Goal: Navigation & Orientation: Find specific page/section

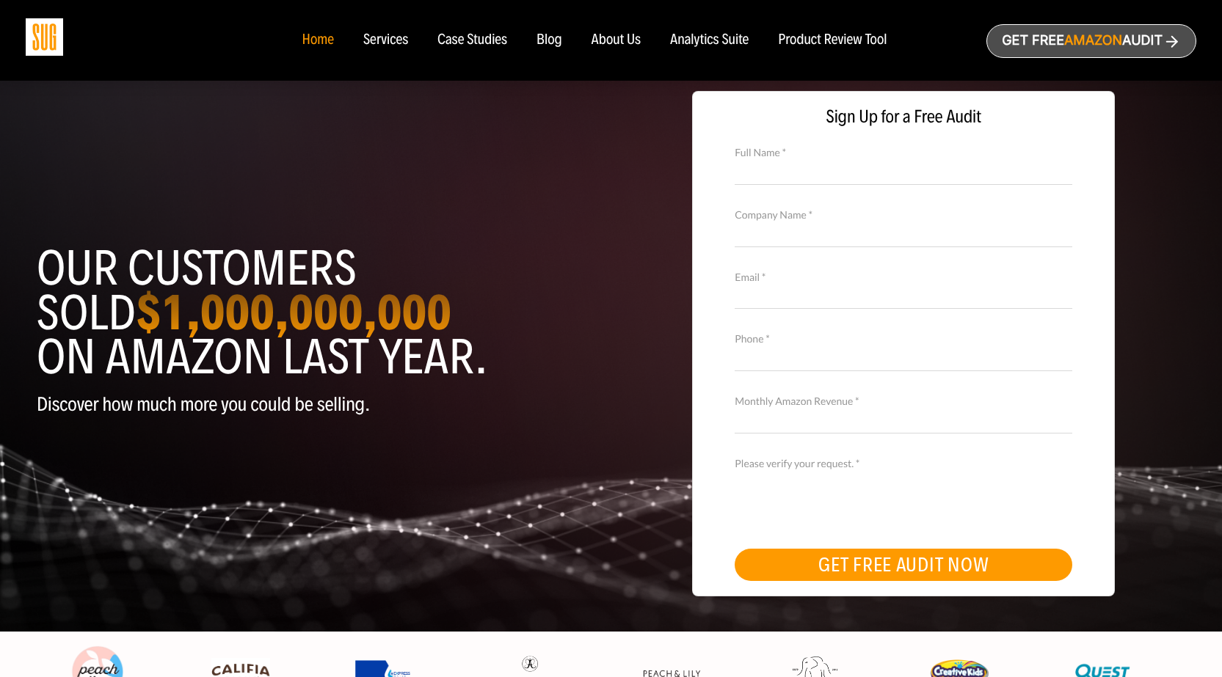
click at [376, 40] on div "Services" at bounding box center [385, 40] width 45 height 16
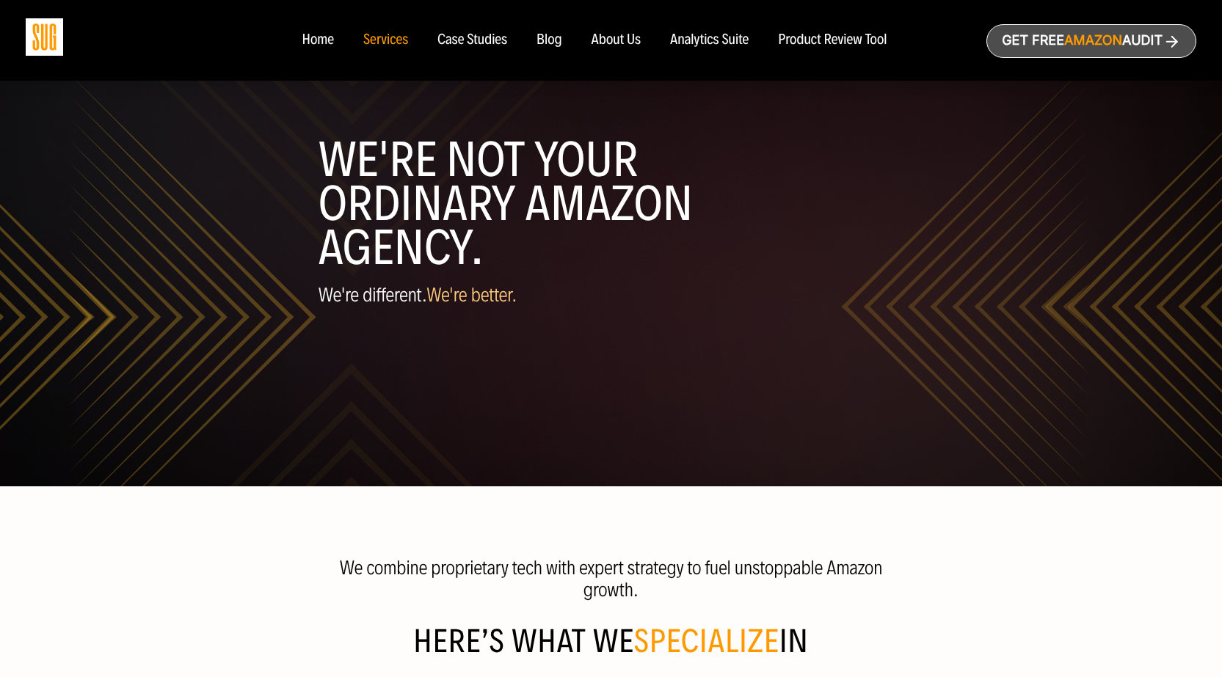
drag, startPoint x: 339, startPoint y: 159, endPoint x: 543, endPoint y: 279, distance: 236.5
click at [543, 278] on header "WE'RE NOT YOUR ORDINARY AMAZON AGENCY. We're different. We're better." at bounding box center [612, 243] width 586 height 341
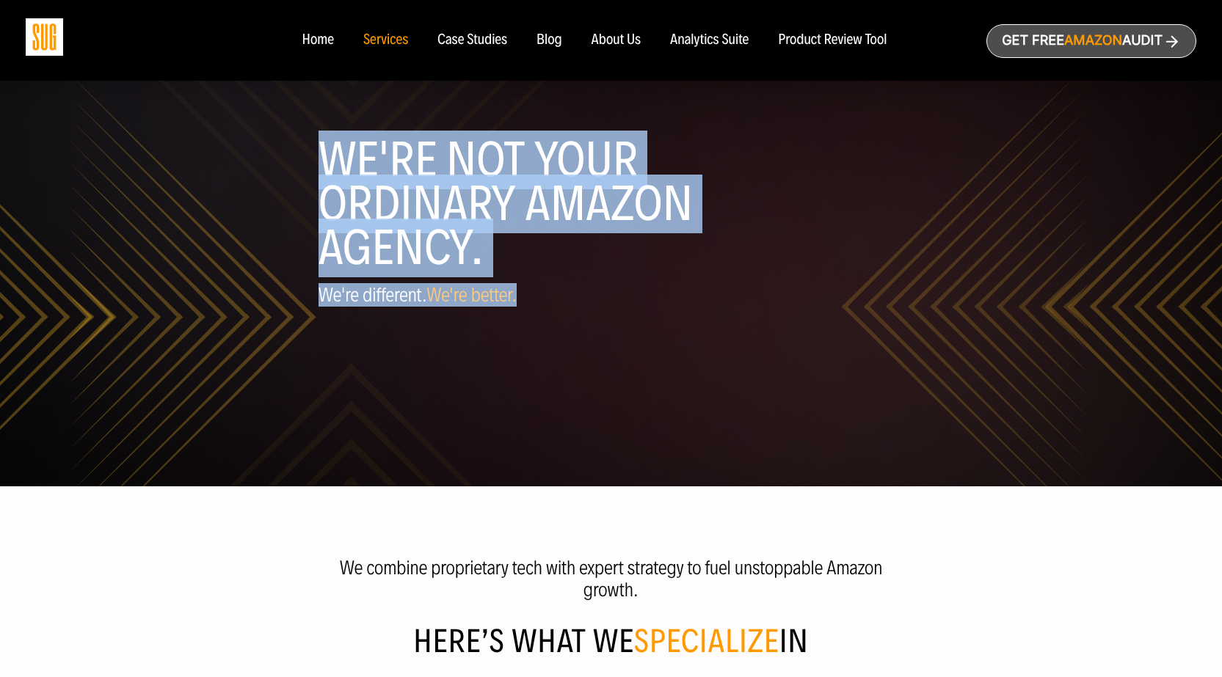
click at [543, 279] on header "WE'RE NOT YOUR ORDINARY AMAZON AGENCY. We're different. We're better." at bounding box center [612, 243] width 586 height 341
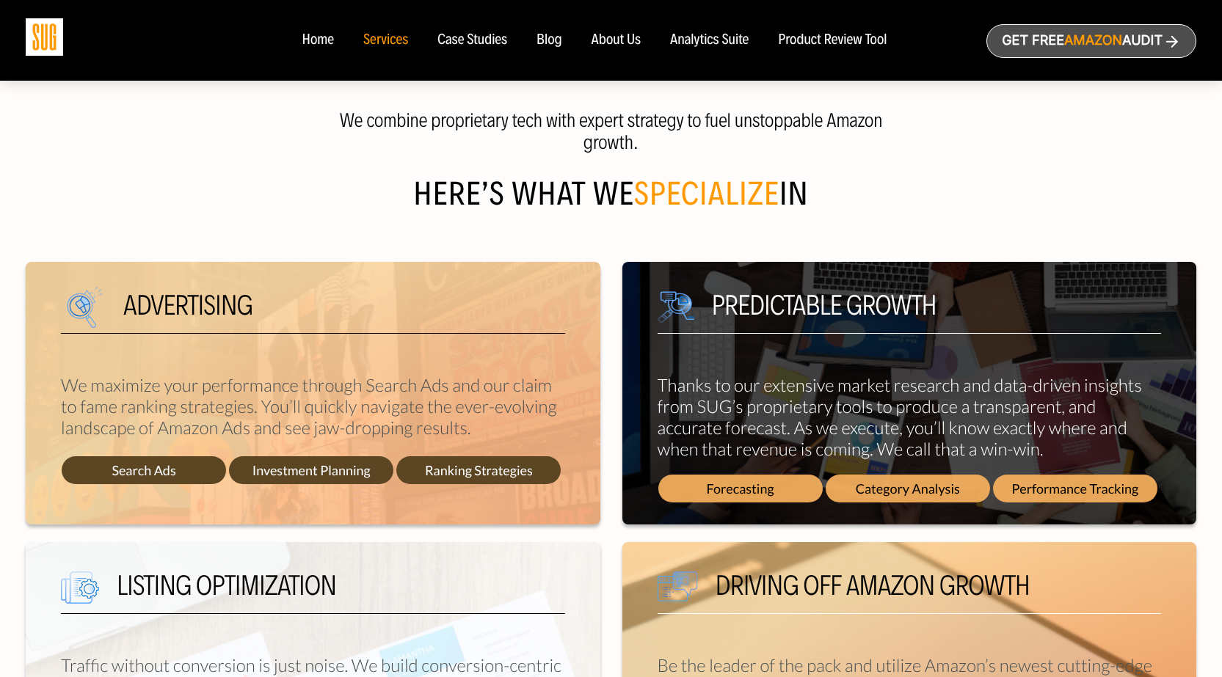
scroll to position [489, 0]
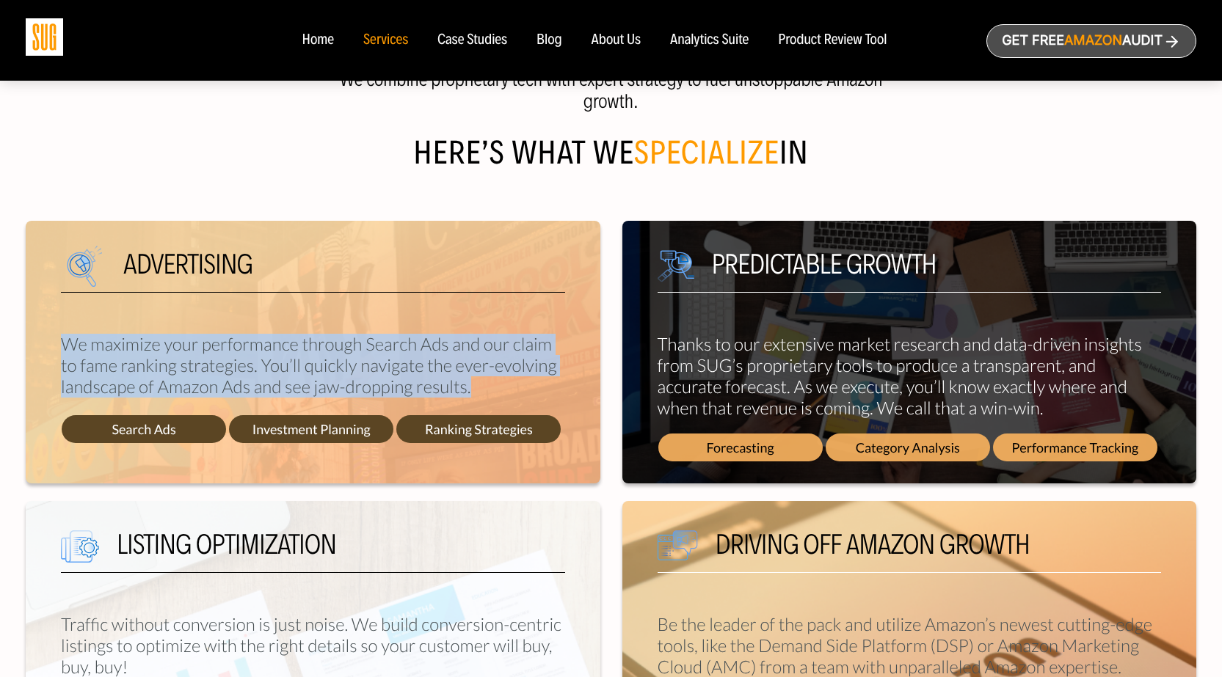
drag, startPoint x: 67, startPoint y: 335, endPoint x: 514, endPoint y: 394, distance: 450.9
click at [514, 394] on p "We maximize your performance through Search Ads and our claim to fame ranking s…" at bounding box center [313, 366] width 504 height 64
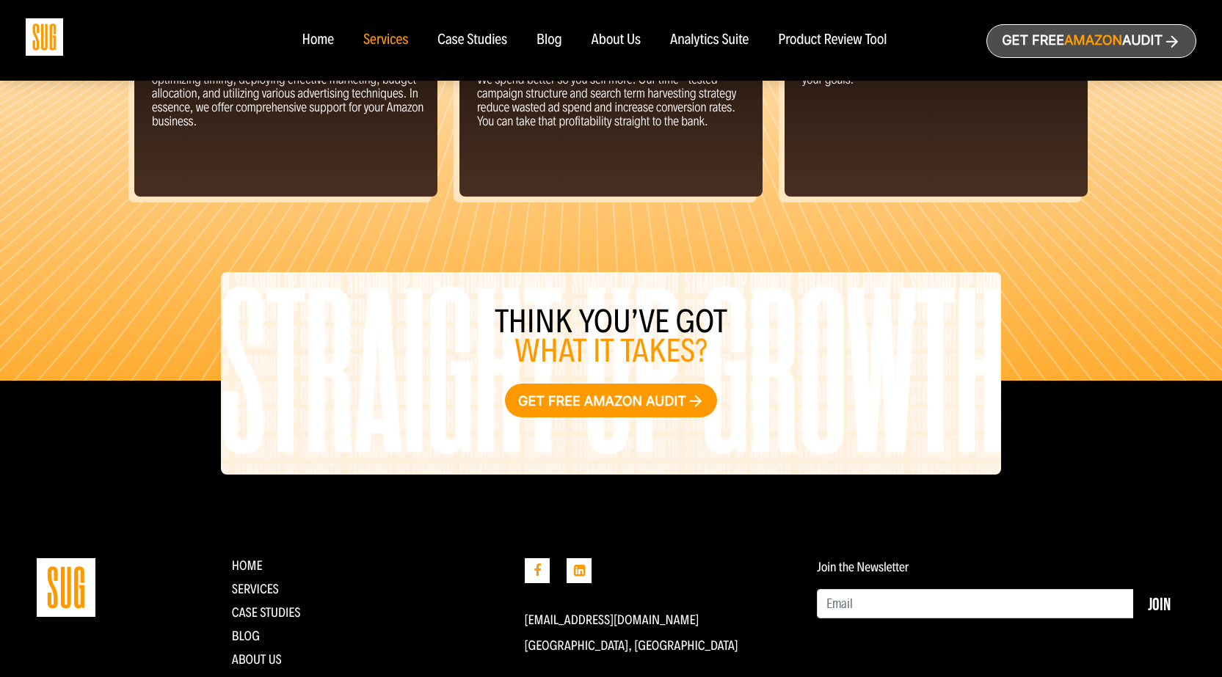
scroll to position [1665, 0]
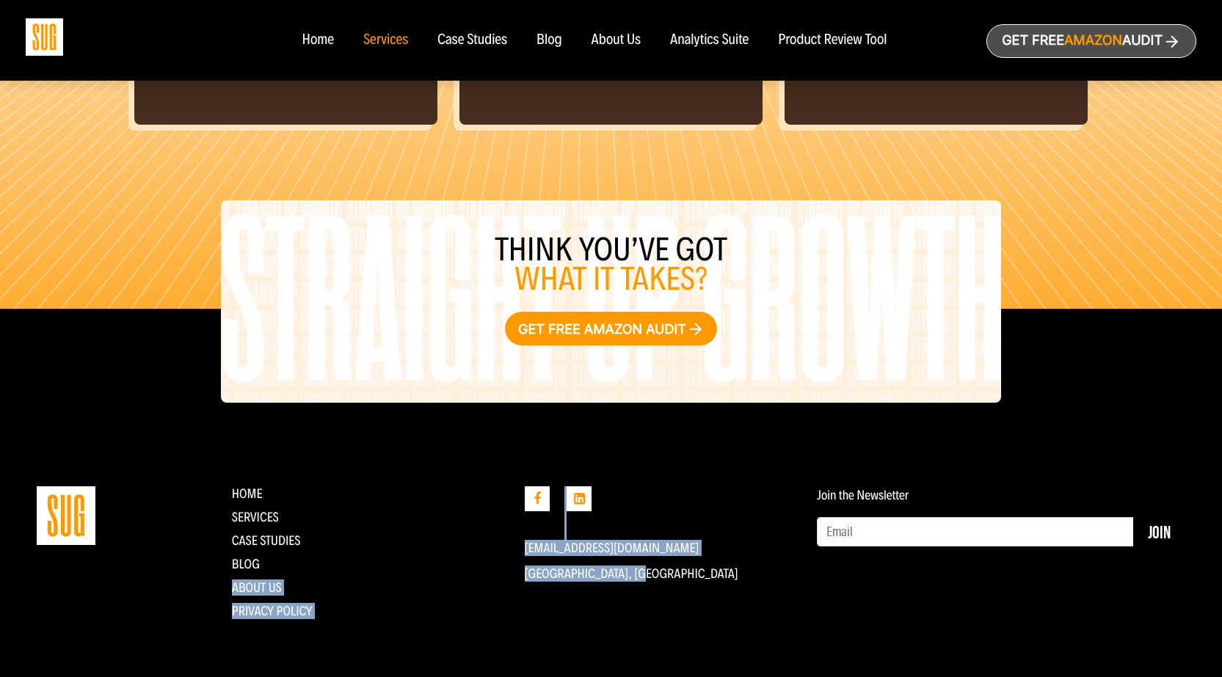
drag, startPoint x: 683, startPoint y: 578, endPoint x: 447, endPoint y: 558, distance: 237.2
click at [471, 555] on div "contact us Home Services CASE STUDIES Blog About Us Privacy Policy" at bounding box center [611, 567] width 1171 height 161
click at [389, 562] on li "Blog" at bounding box center [367, 564] width 271 height 15
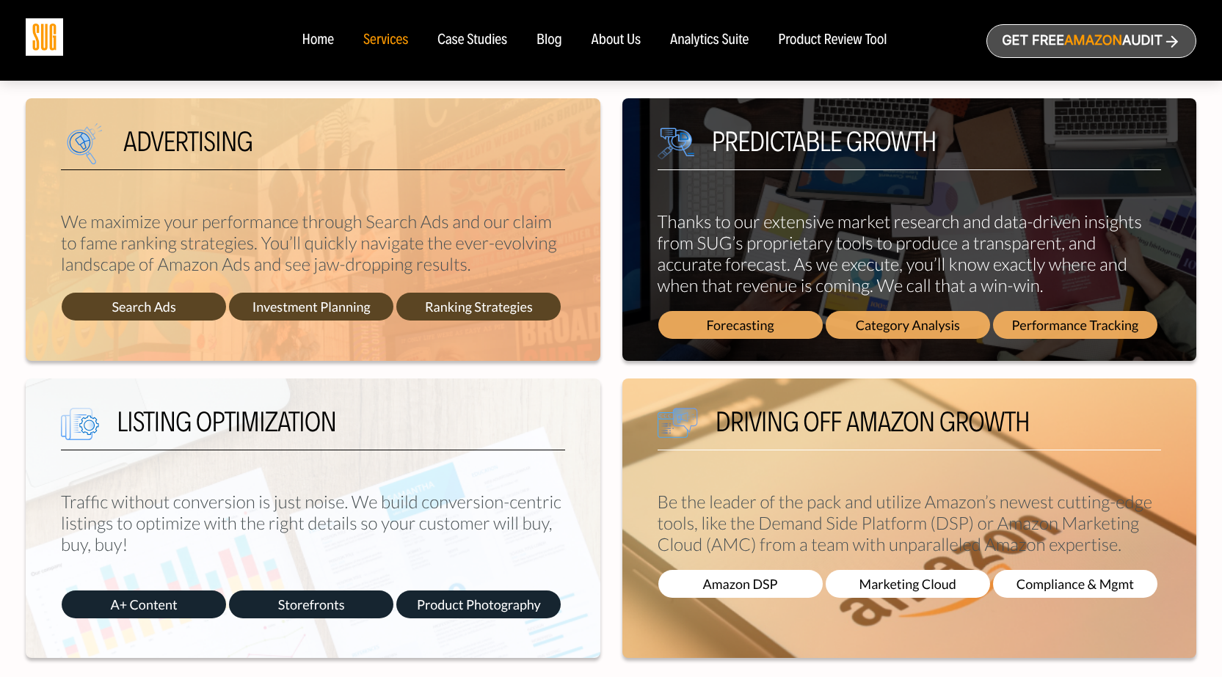
scroll to position [319, 0]
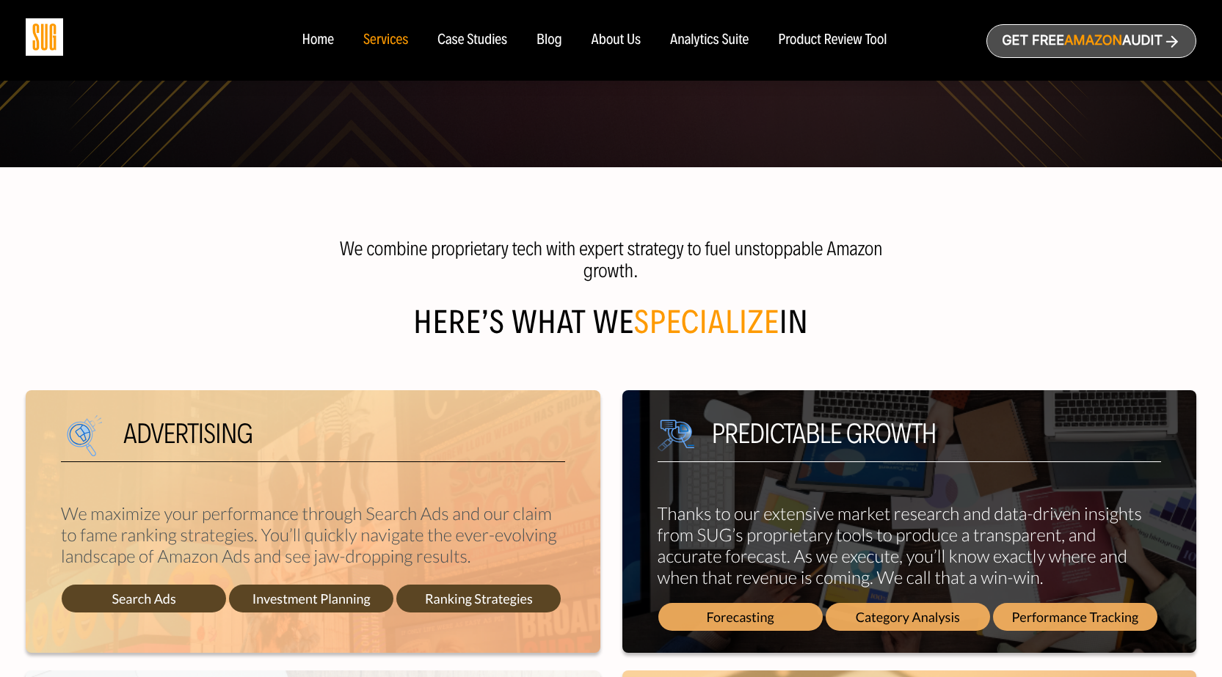
click at [32, 33] on img at bounding box center [44, 36] width 37 height 37
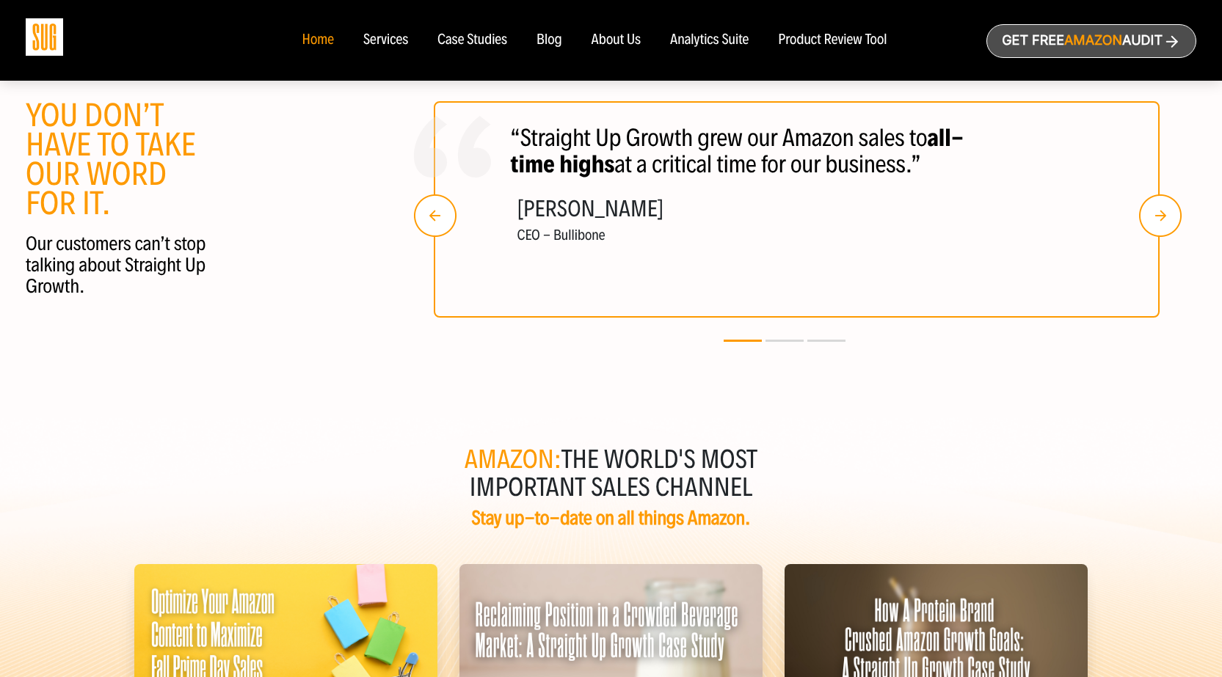
scroll to position [2997, 0]
